Goal: Information Seeking & Learning: Check status

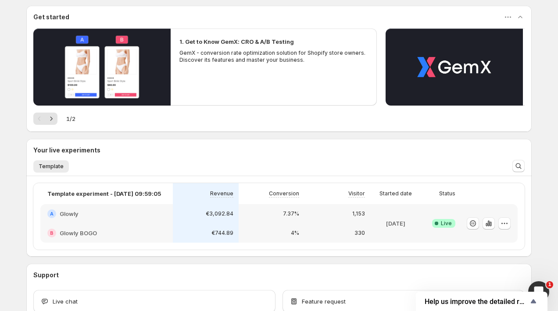
scroll to position [82, 0]
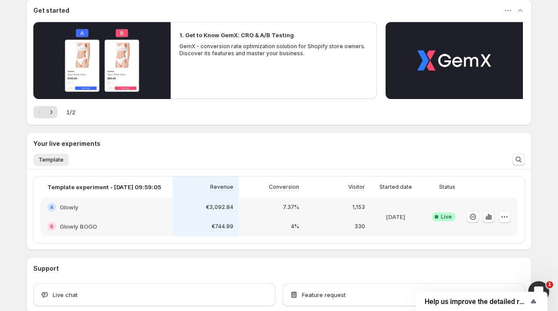
click at [487, 219] on icon "button" at bounding box center [488, 217] width 9 height 9
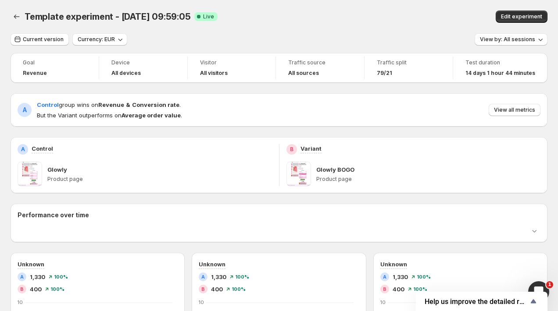
click at [490, 219] on h2 "Performance over time" at bounding box center [279, 215] width 523 height 9
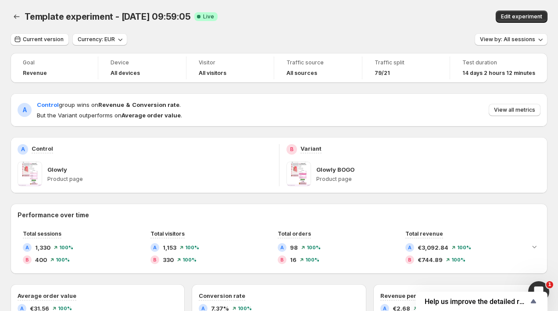
click at [444, 61] on div "Traffic split 79/21" at bounding box center [406, 68] width 77 height 23
click at [515, 110] on span "View all metrics" at bounding box center [514, 110] width 41 height 7
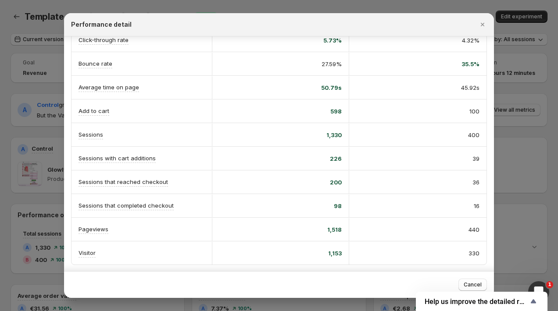
scroll to position [159, 0]
